Goal: Task Accomplishment & Management: Use online tool/utility

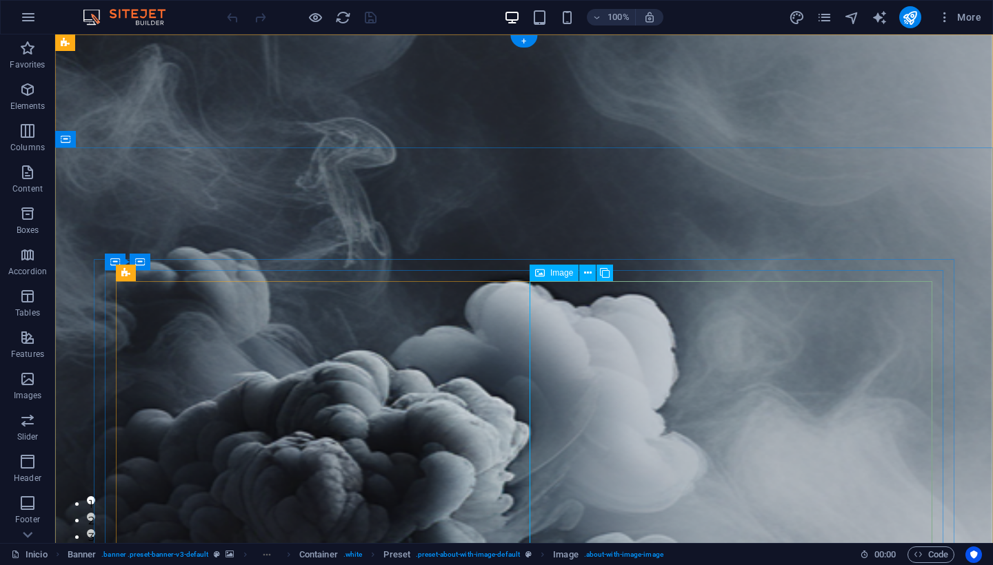
click at [567, 276] on span "Image" at bounding box center [561, 273] width 23 height 8
click at [586, 273] on icon at bounding box center [588, 273] width 8 height 14
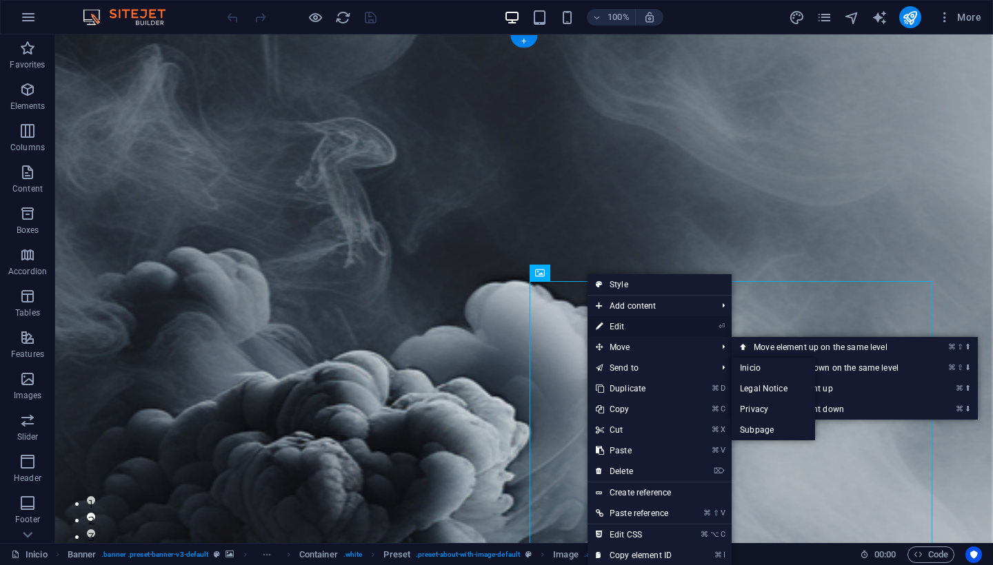
click at [632, 323] on link "⏎ Edit" at bounding box center [633, 326] width 92 height 21
select select "px"
select select "%"
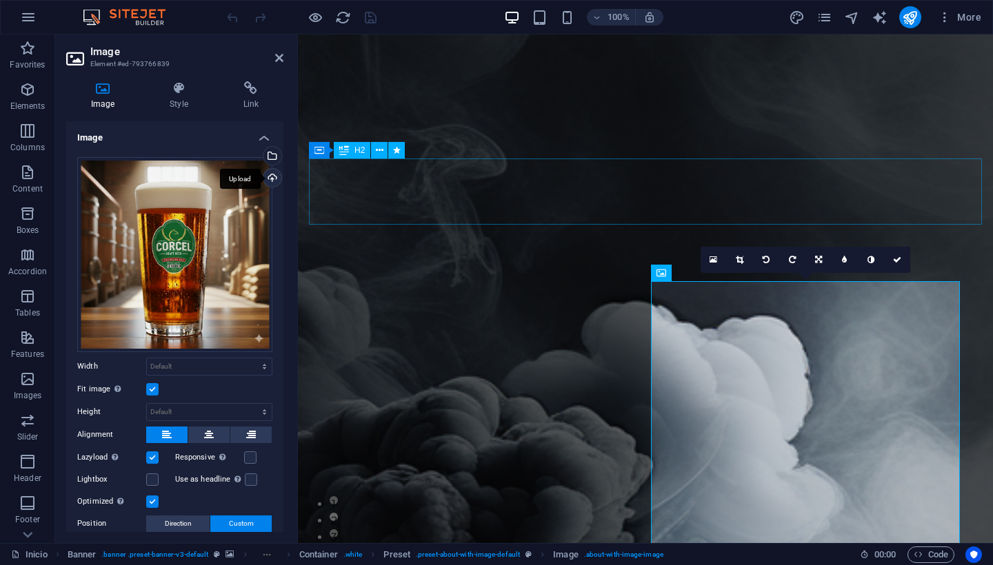
click at [269, 176] on div "Upload" at bounding box center [271, 179] width 21 height 21
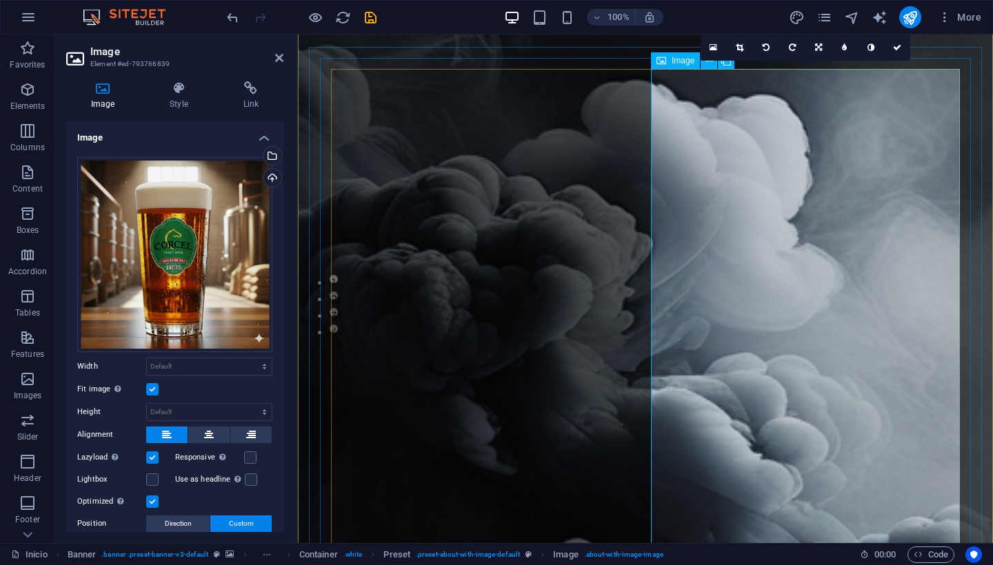
scroll to position [225, 0]
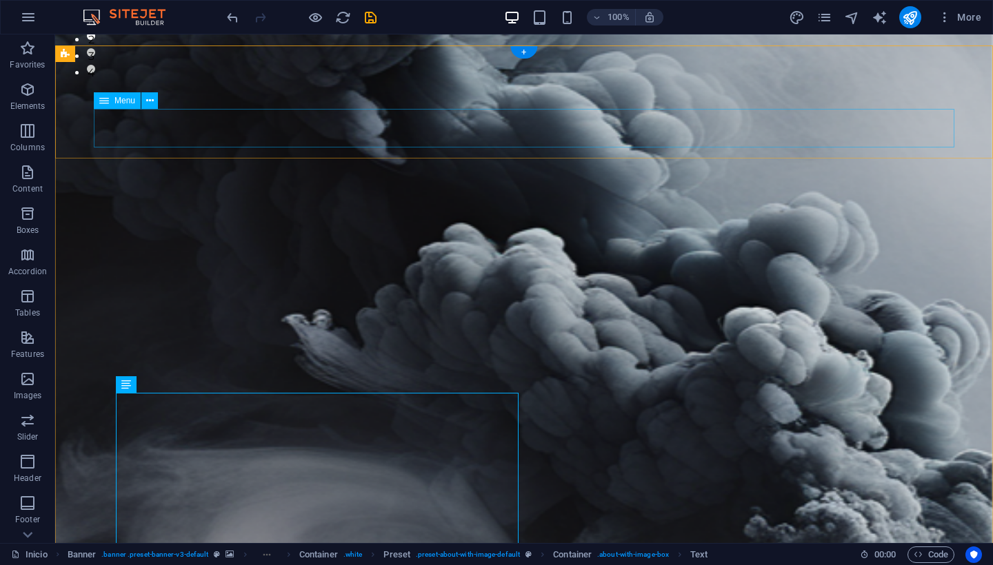
scroll to position [-1, 0]
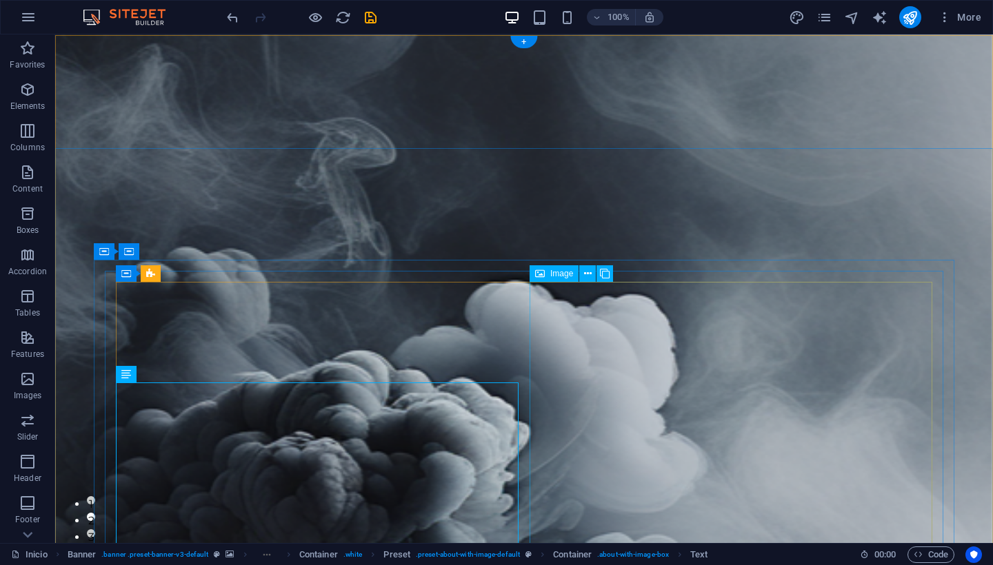
click at [567, 272] on span "Image" at bounding box center [561, 274] width 23 height 8
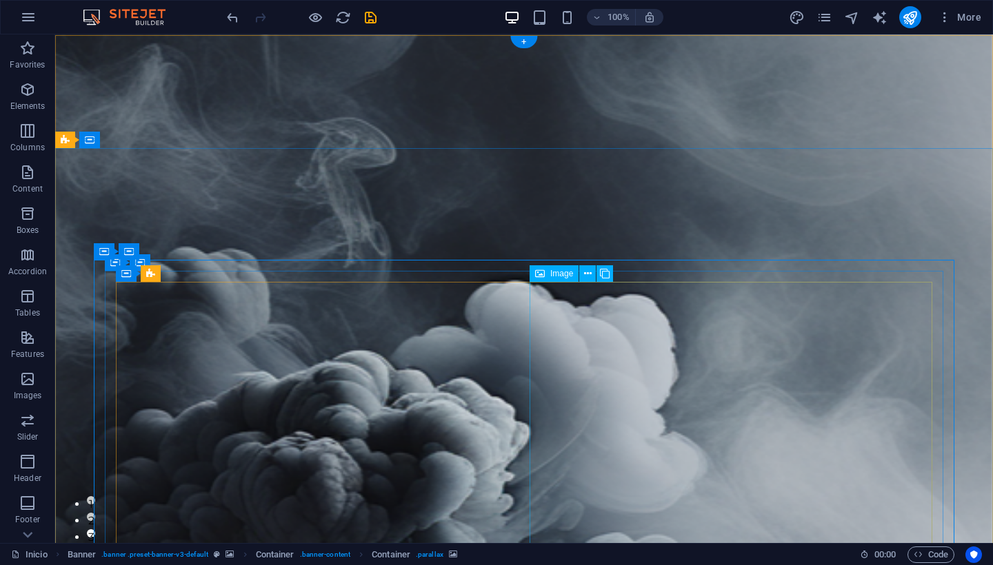
click at [588, 279] on icon at bounding box center [588, 274] width 8 height 14
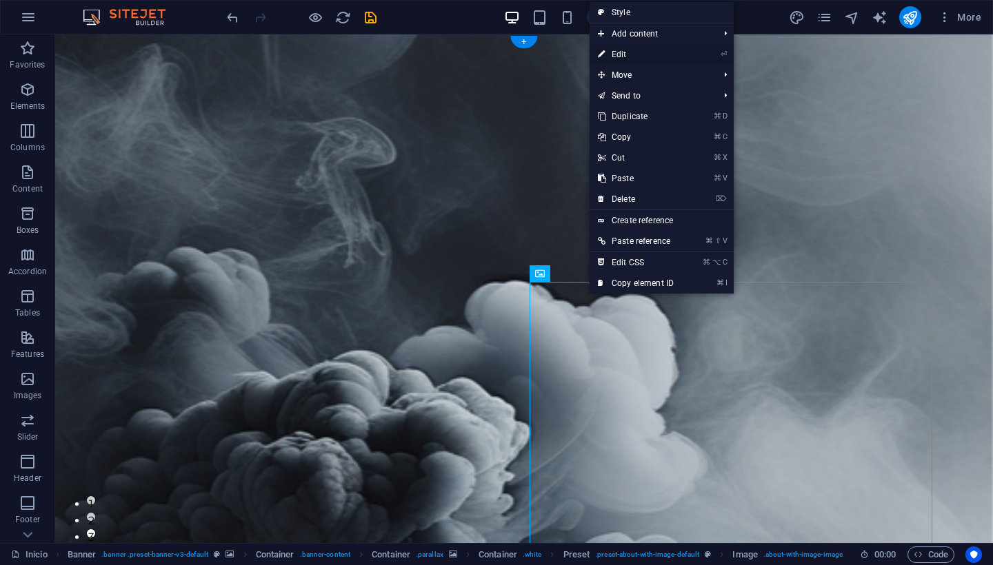
click at [626, 57] on link "⏎ Edit" at bounding box center [635, 54] width 92 height 21
select select "px"
select select "%"
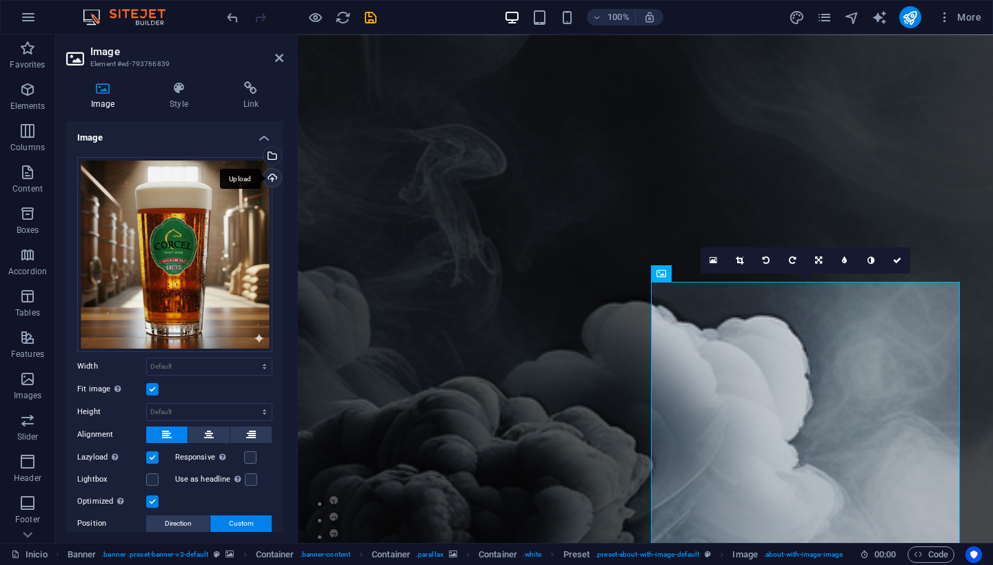
click at [273, 179] on div "Upload" at bounding box center [271, 179] width 21 height 21
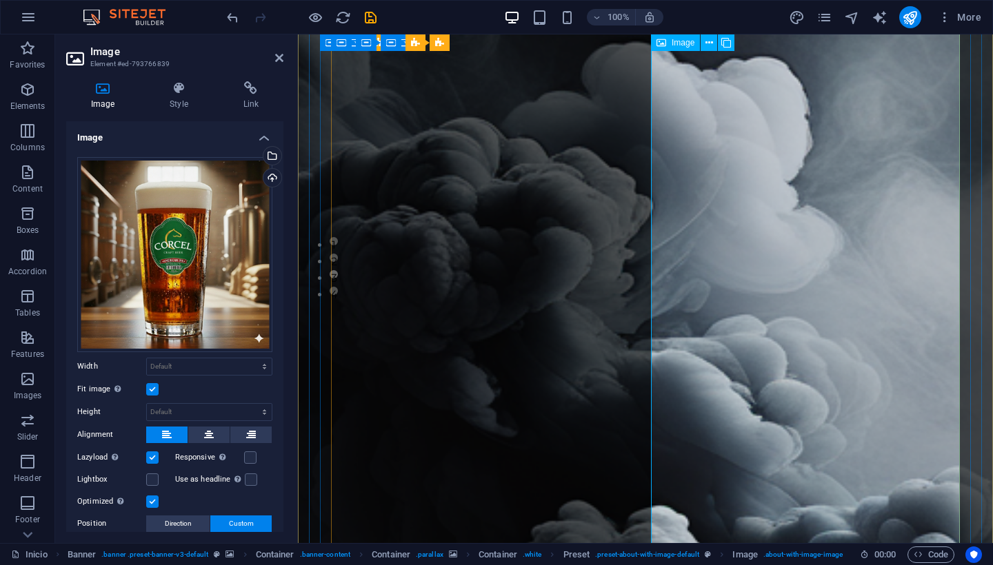
scroll to position [278, 0]
